Goal: Information Seeking & Learning: Learn about a topic

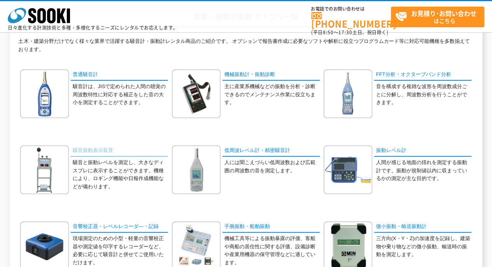
scroll to position [78, 0]
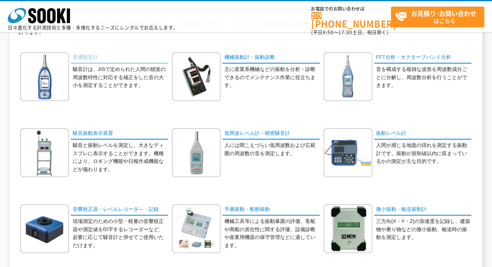
drag, startPoint x: 86, startPoint y: 56, endPoint x: 91, endPoint y: 62, distance: 8.6
click at [86, 56] on link "普通騒音計" at bounding box center [119, 57] width 97 height 11
click at [389, 132] on link "振動レベル計" at bounding box center [422, 133] width 97 height 11
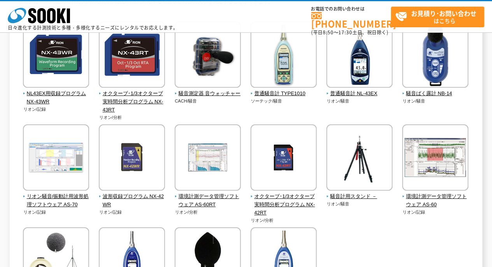
scroll to position [78, 0]
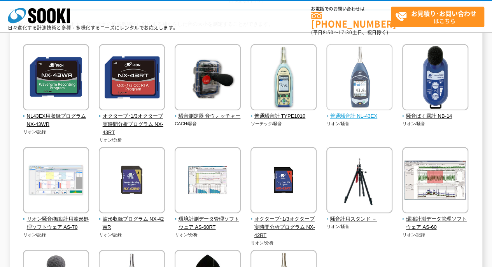
click at [368, 91] on img at bounding box center [360, 78] width 66 height 68
click at [359, 112] on span "普通騒音計 NL-43EX" at bounding box center [360, 116] width 67 height 8
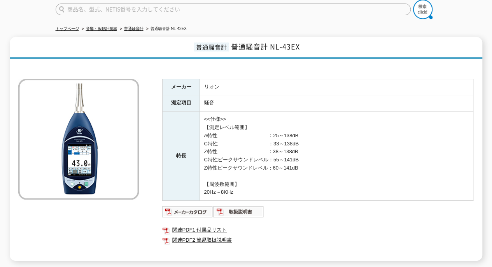
scroll to position [78, 0]
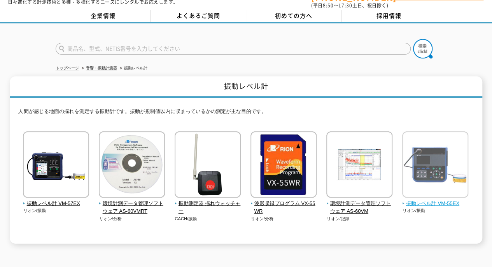
scroll to position [39, 0]
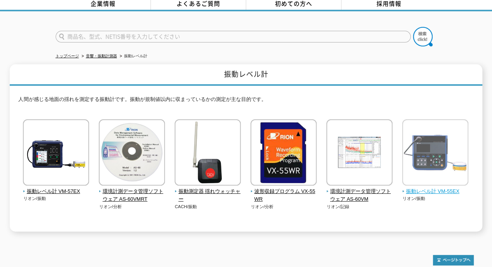
click at [435, 152] on img at bounding box center [435, 153] width 66 height 68
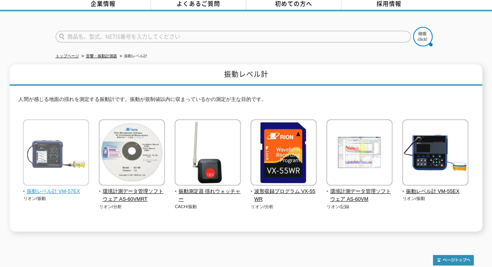
click at [61, 150] on img at bounding box center [56, 153] width 66 height 68
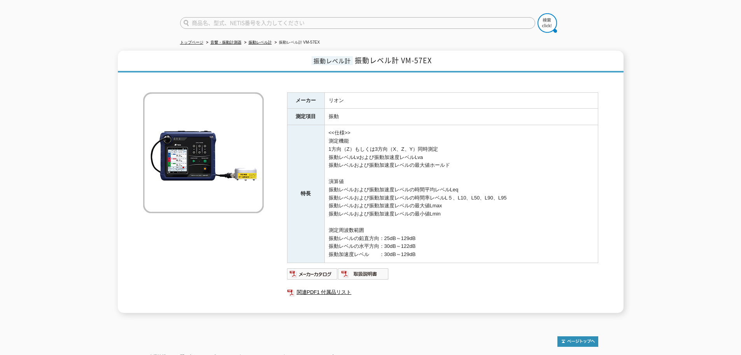
scroll to position [39, 0]
